Goal: Complete application form

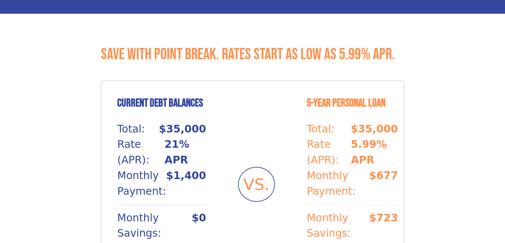
scroll to position [598, 0]
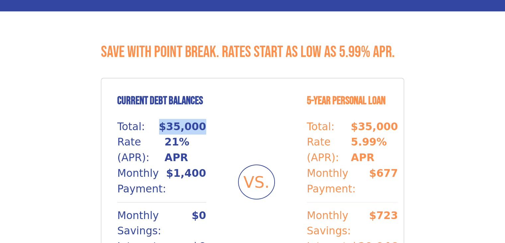
drag, startPoint x: 155, startPoint y: 101, endPoint x: 214, endPoint y: 104, distance: 59.2
click at [213, 104] on div "Current Debt Balances Total: $35,000 Rate (APR): 21% APR Monthly Payment: $1,40…" at bounding box center [252, 182] width 303 height 208
drag, startPoint x: 165, startPoint y: 115, endPoint x: 205, endPoint y: 122, distance: 40.5
click at [204, 134] on p "21% APR" at bounding box center [186, 149] width 42 height 31
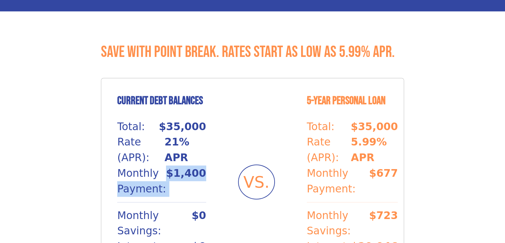
drag, startPoint x: 161, startPoint y: 150, endPoint x: 208, endPoint y: 154, distance: 47.4
click at [206, 154] on div "Current Debt Balances Total: $35,000 Rate (APR): 21% APR Monthly Payment: $1,40…" at bounding box center [252, 182] width 303 height 208
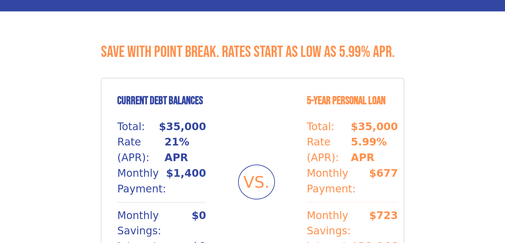
click at [244, 121] on div "Current Debt Balances Total: $35,000 Rate (APR): 21% APR Monthly Payment: $1,40…" at bounding box center [252, 182] width 303 height 208
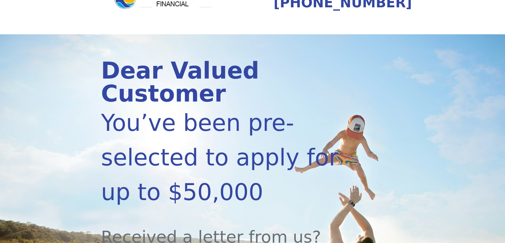
scroll to position [0, 0]
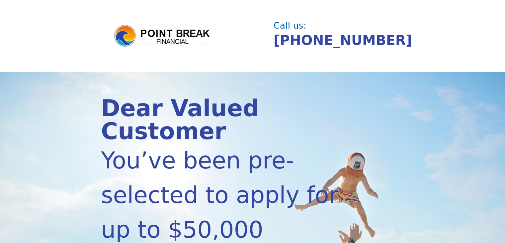
click at [180, 30] on img at bounding box center [163, 36] width 100 height 24
click at [172, 40] on img at bounding box center [163, 36] width 100 height 24
click at [126, 38] on img at bounding box center [163, 36] width 100 height 24
click at [125, 38] on img at bounding box center [163, 36] width 100 height 24
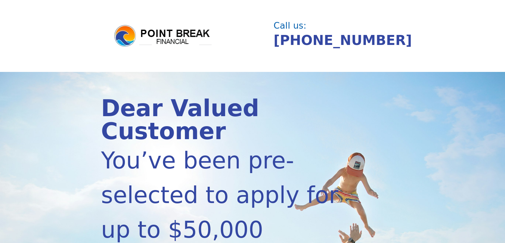
click at [199, 145] on div "You’ve been pre-selected to apply for up to $50,000" at bounding box center [230, 195] width 258 height 104
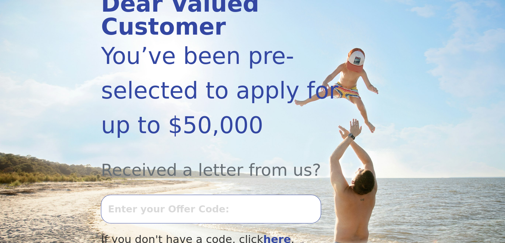
scroll to position [199, 0]
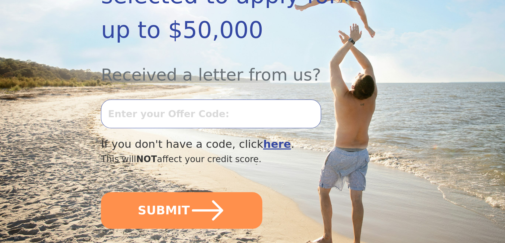
click at [193, 99] on input "text" at bounding box center [211, 113] width 220 height 29
click at [186, 99] on input "text" at bounding box center [211, 113] width 220 height 29
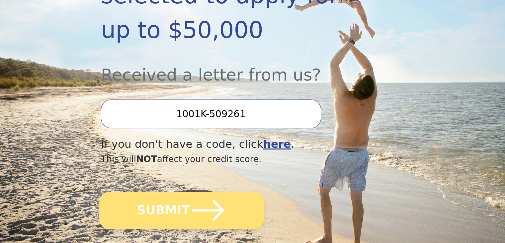
type input "1001K-509261"
click at [183, 196] on button "SUBMIT" at bounding box center [181, 209] width 165 height 37
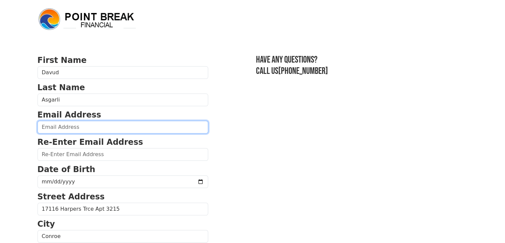
click at [60, 124] on input "email" at bounding box center [123, 127] width 171 height 13
type input "asgarlimaya@gmail.com"
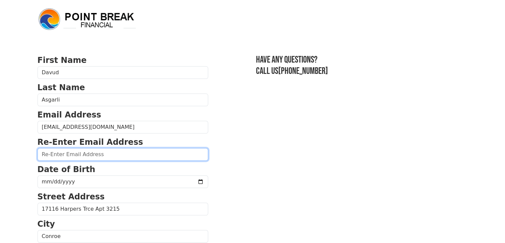
type input "asgarlimaya@gmail.com"
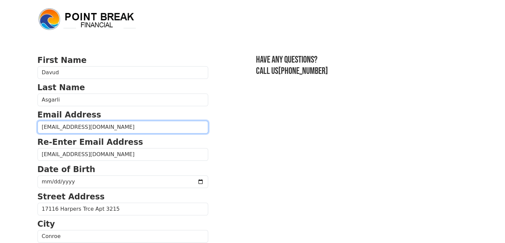
type input "(832) 345-2365"
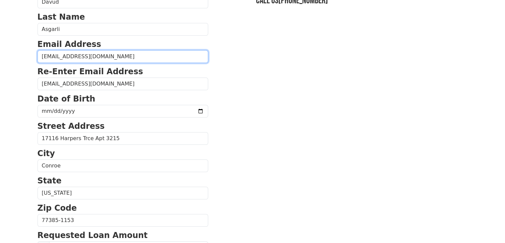
scroll to position [50, 0]
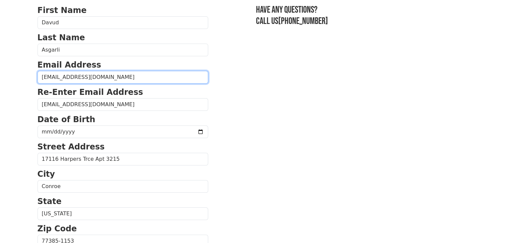
click at [69, 76] on input "asgarlimaya@gmail.com" at bounding box center [123, 77] width 171 height 13
type input "asgarlidavud@gmail.com"
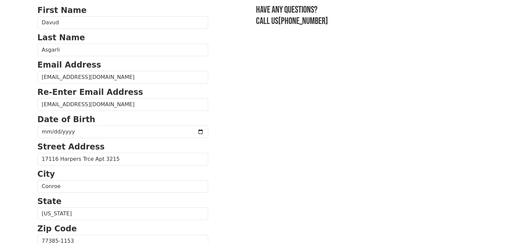
click at [408, 192] on section "First Name Davud Last Name Asgarli Email Address asgarlidavud@gmail.com Re-Ente…" at bounding box center [253, 241] width 431 height 474
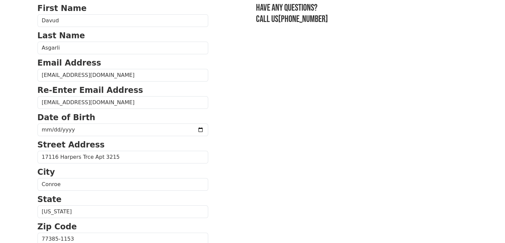
scroll to position [0, 0]
